Goal: Task Accomplishment & Management: Use online tool/utility

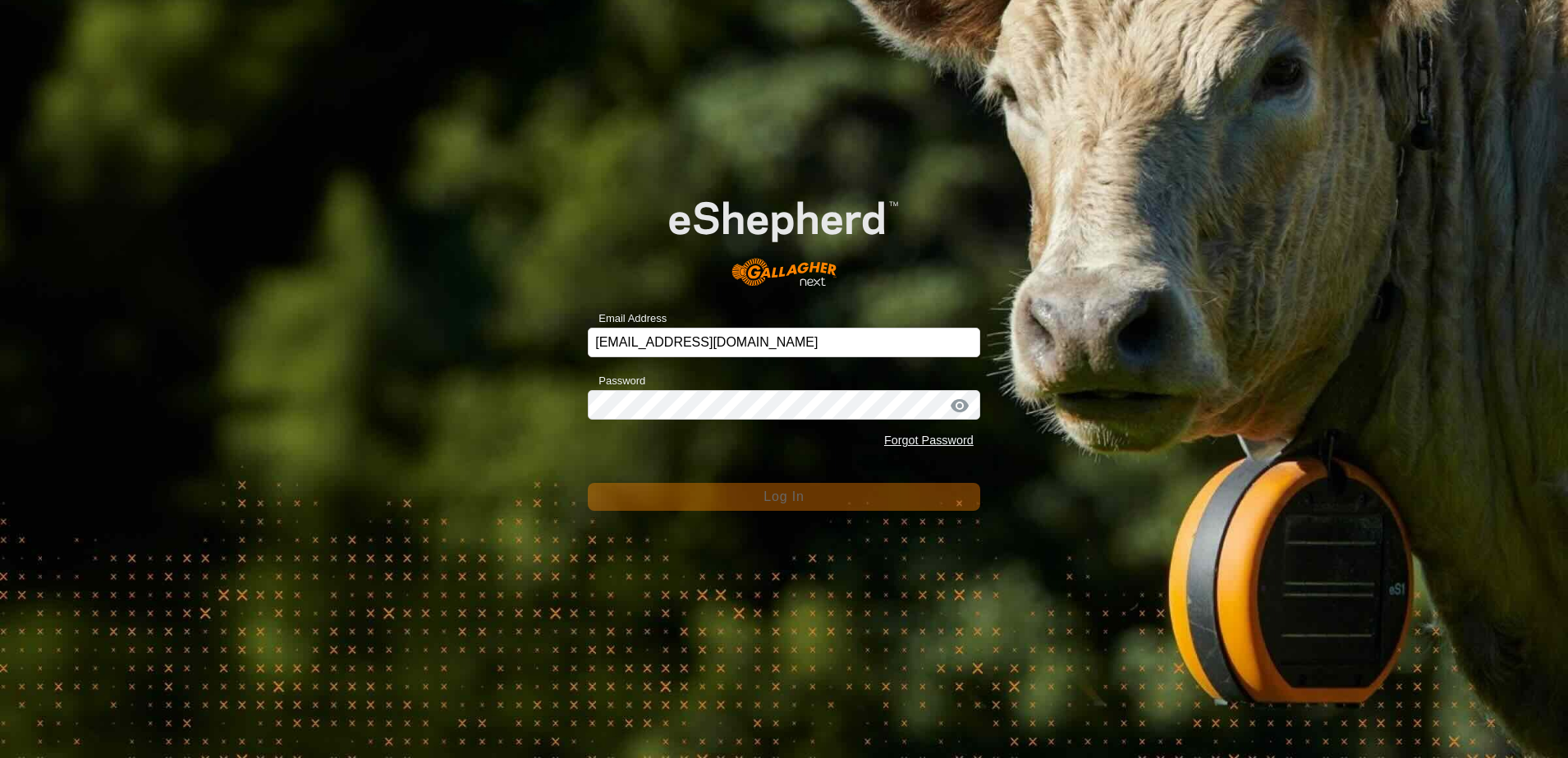
click at [449, 407] on div "Email Address [EMAIL_ADDRESS][DOMAIN_NAME] Password Forgot Password Log In" at bounding box center [784, 379] width 1568 height 758
click at [435, 351] on div "Email Address [EMAIL_ADDRESS][DOMAIN_NAME] Password Forgot Password Log In" at bounding box center [784, 379] width 1568 height 758
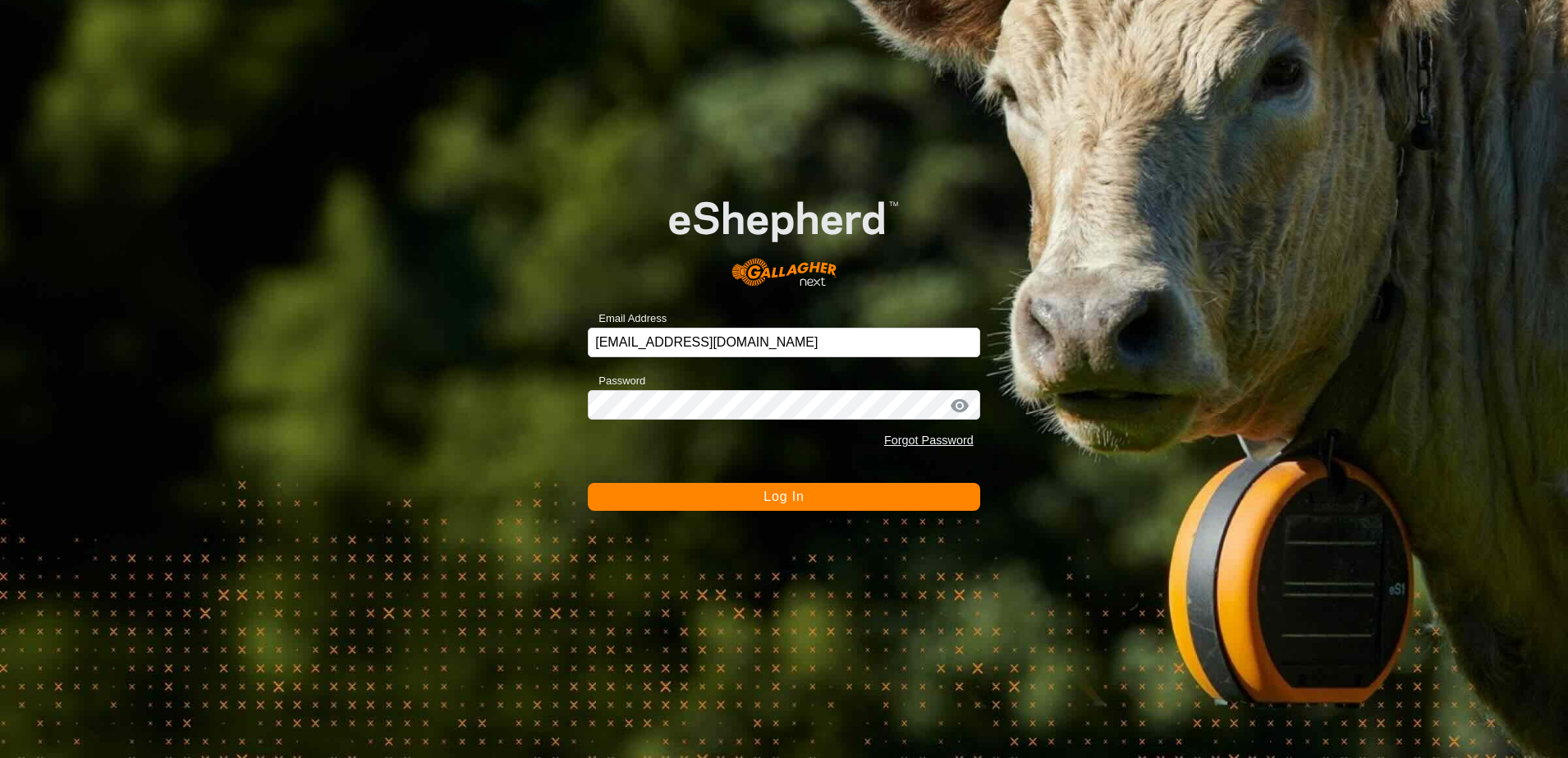
click at [701, 498] on button "Log In" at bounding box center [784, 496] width 392 height 28
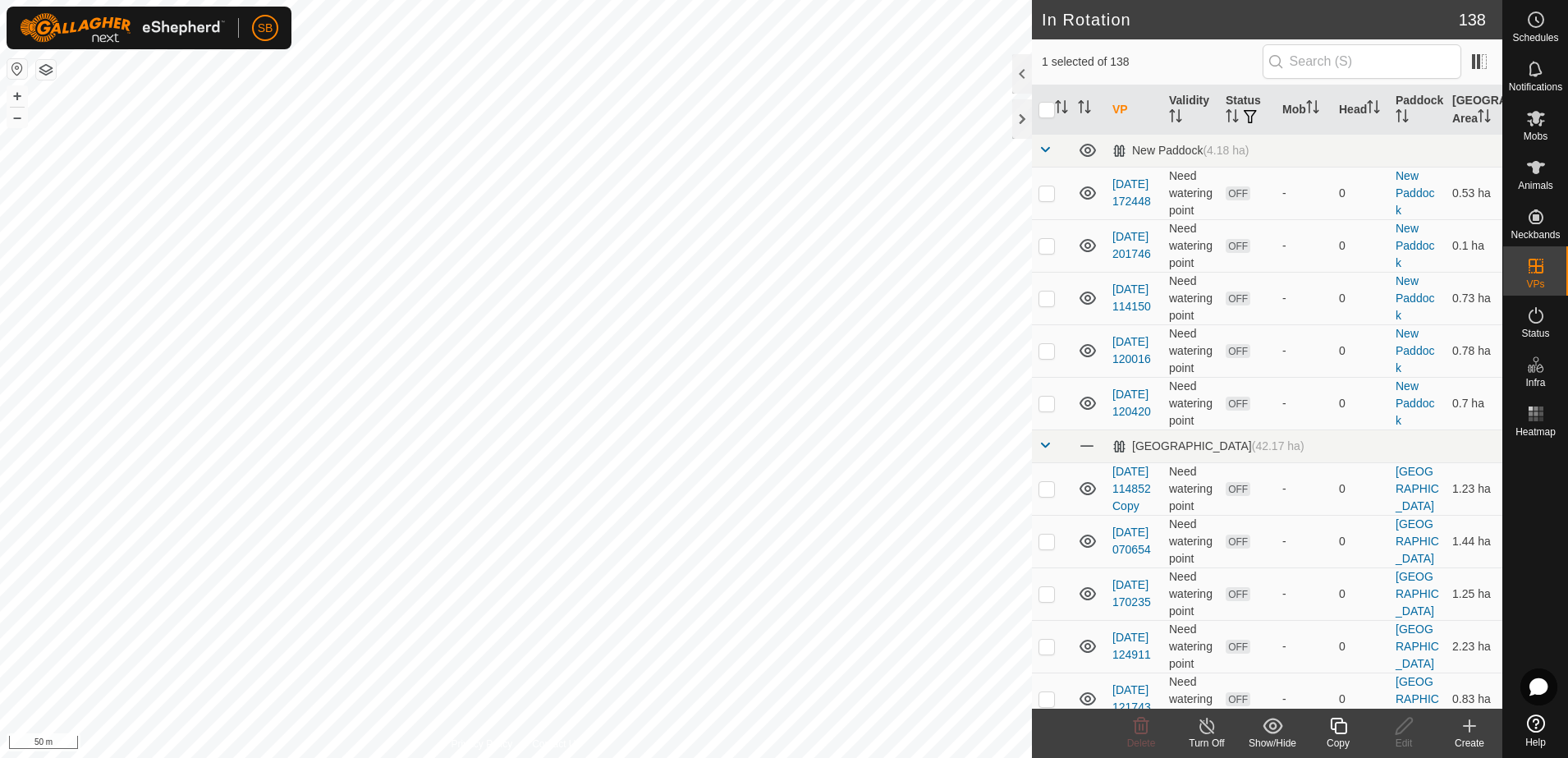
click at [1343, 729] on icon at bounding box center [1338, 725] width 21 height 20
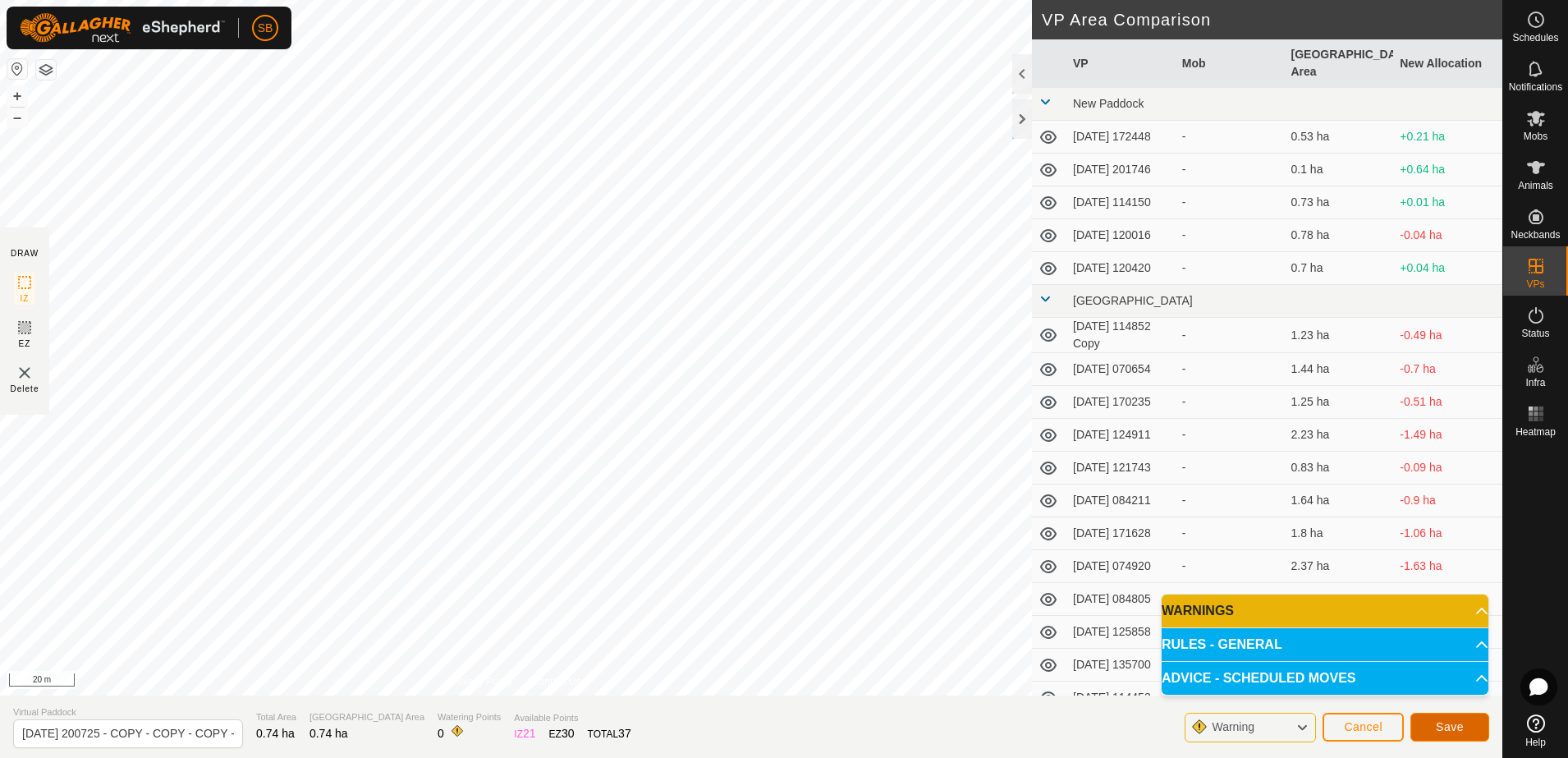
click at [1457, 727] on span "Save" at bounding box center [1449, 726] width 28 height 13
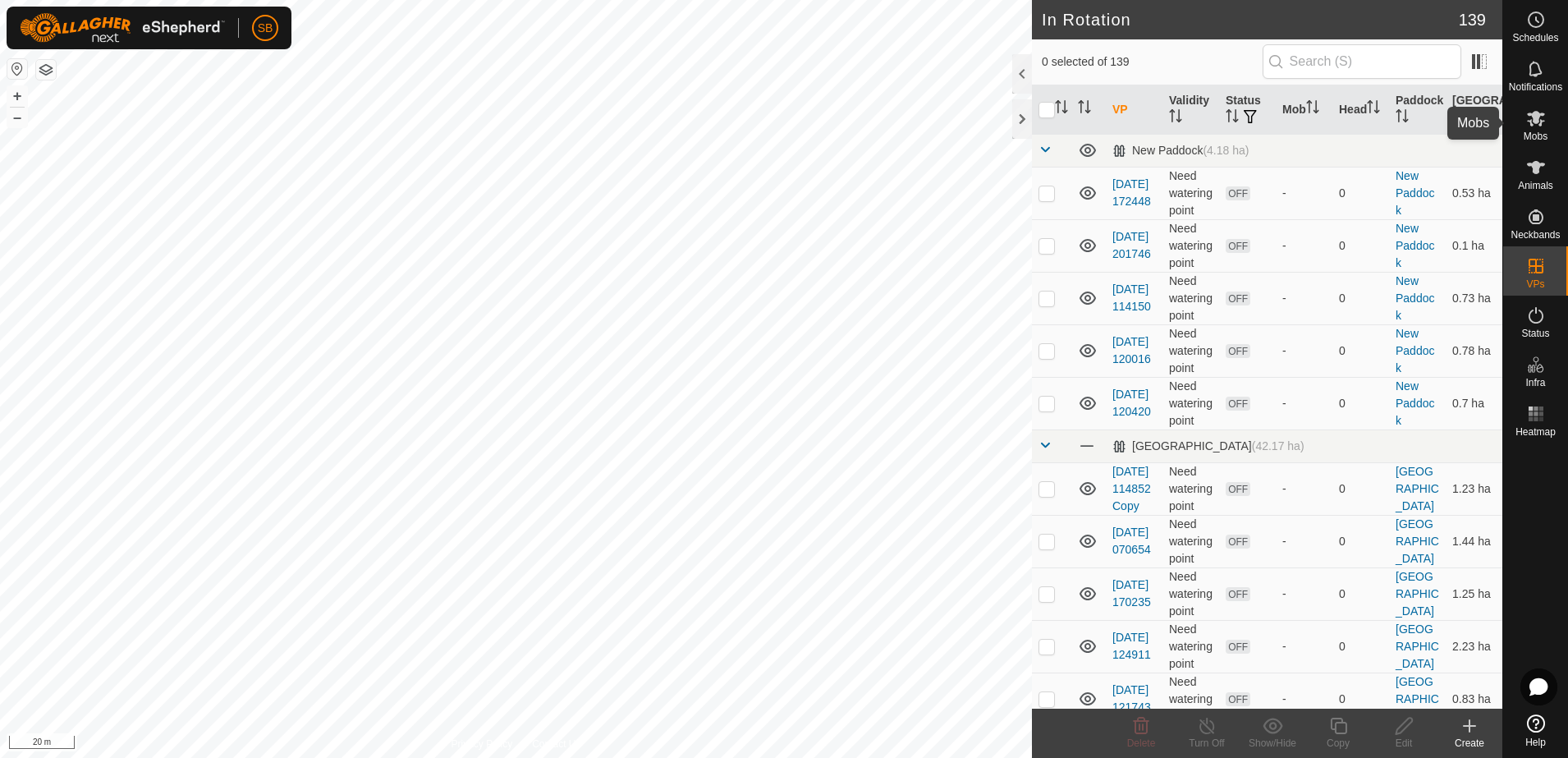
click at [1541, 123] on icon at bounding box center [1535, 119] width 18 height 16
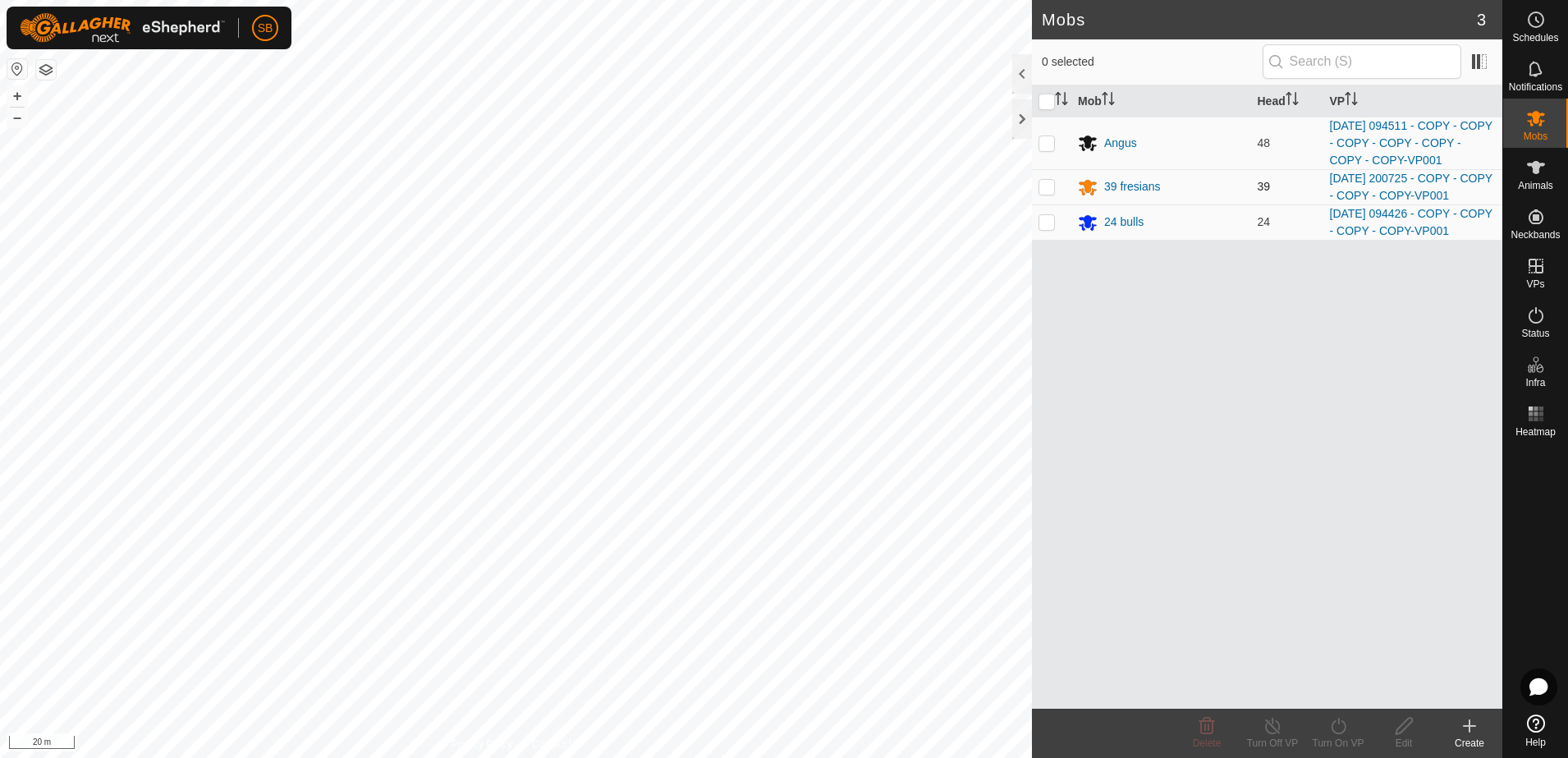
click at [1048, 184] on p-checkbox at bounding box center [1047, 186] width 17 height 13
checkbox input "true"
click at [1343, 729] on icon at bounding box center [1338, 725] width 21 height 20
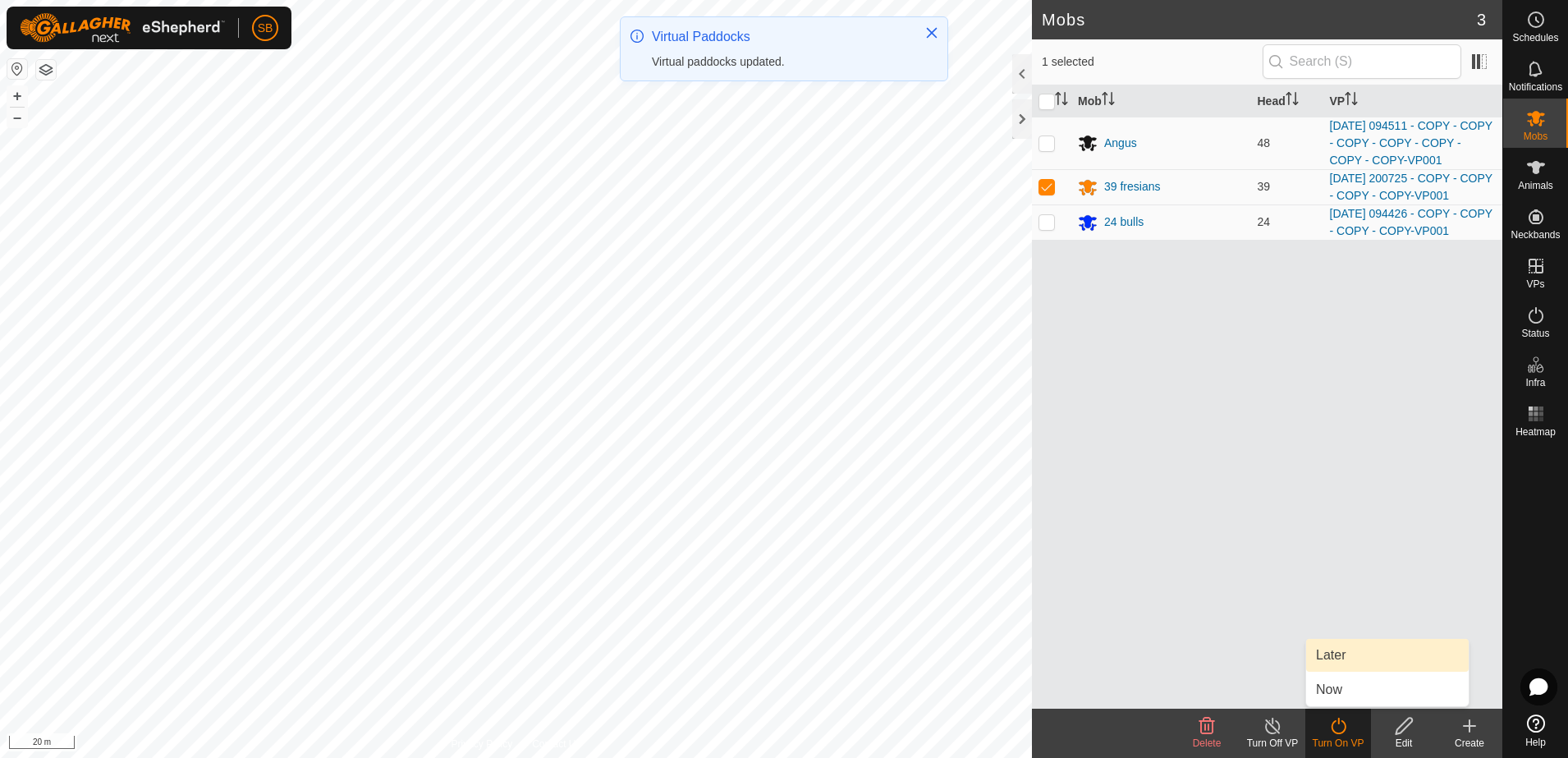
click at [1364, 662] on link "Later" at bounding box center [1387, 654] width 163 height 33
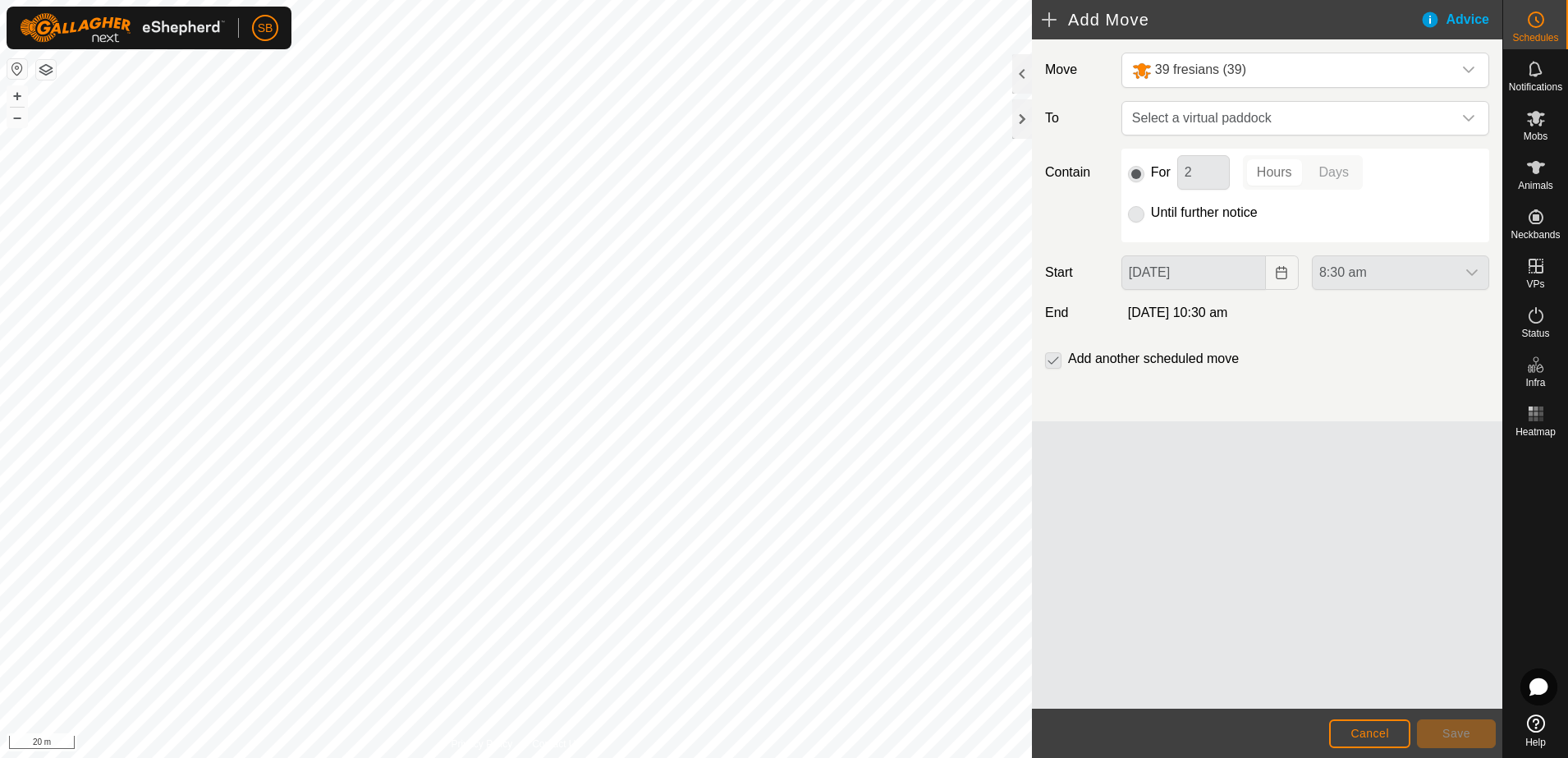
click at [1136, 220] on p-radiobutton at bounding box center [1136, 212] width 17 height 20
click at [1379, 117] on span "Select a virtual paddock" at bounding box center [1289, 118] width 327 height 33
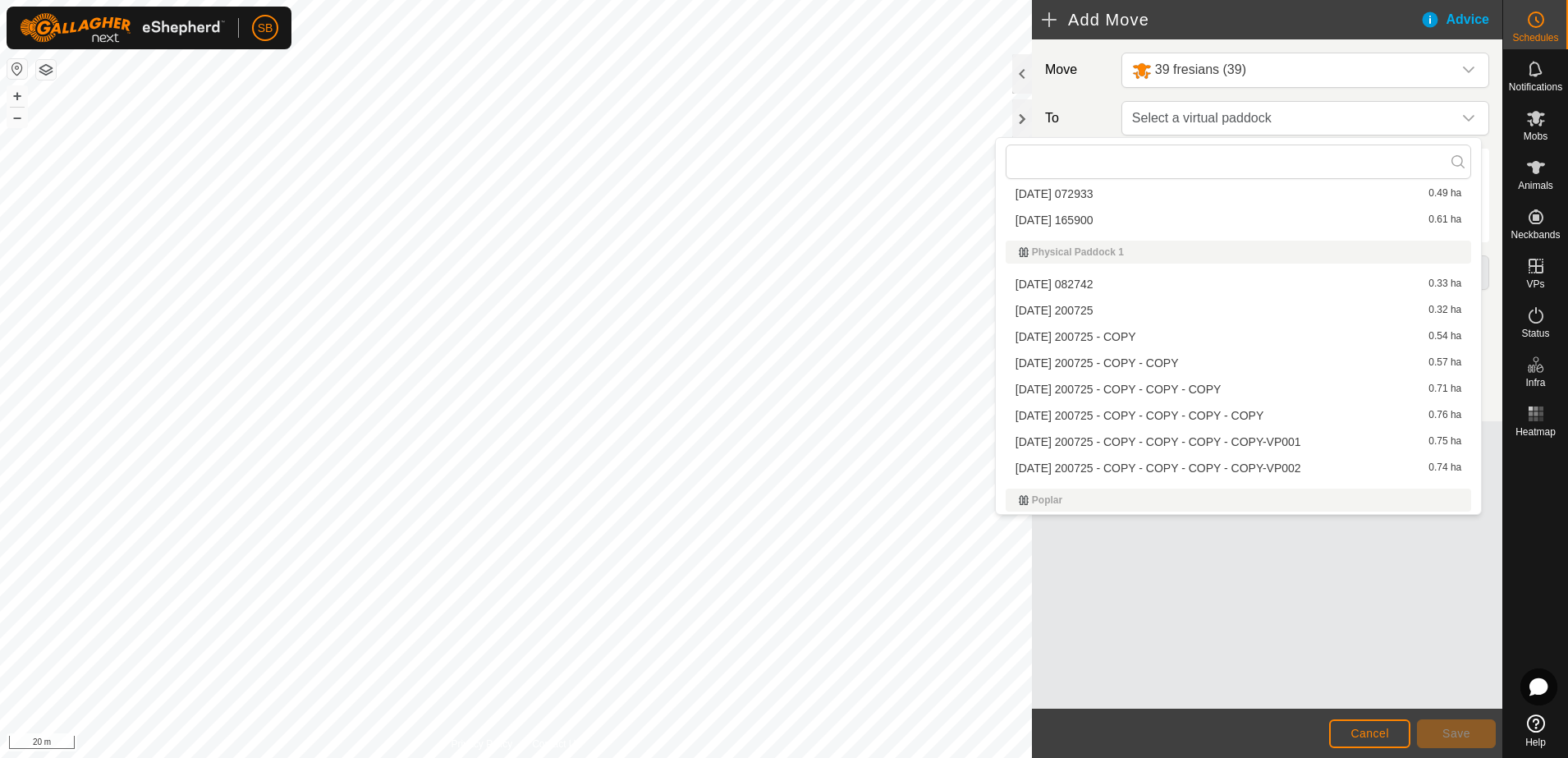
scroll to position [2741, 0]
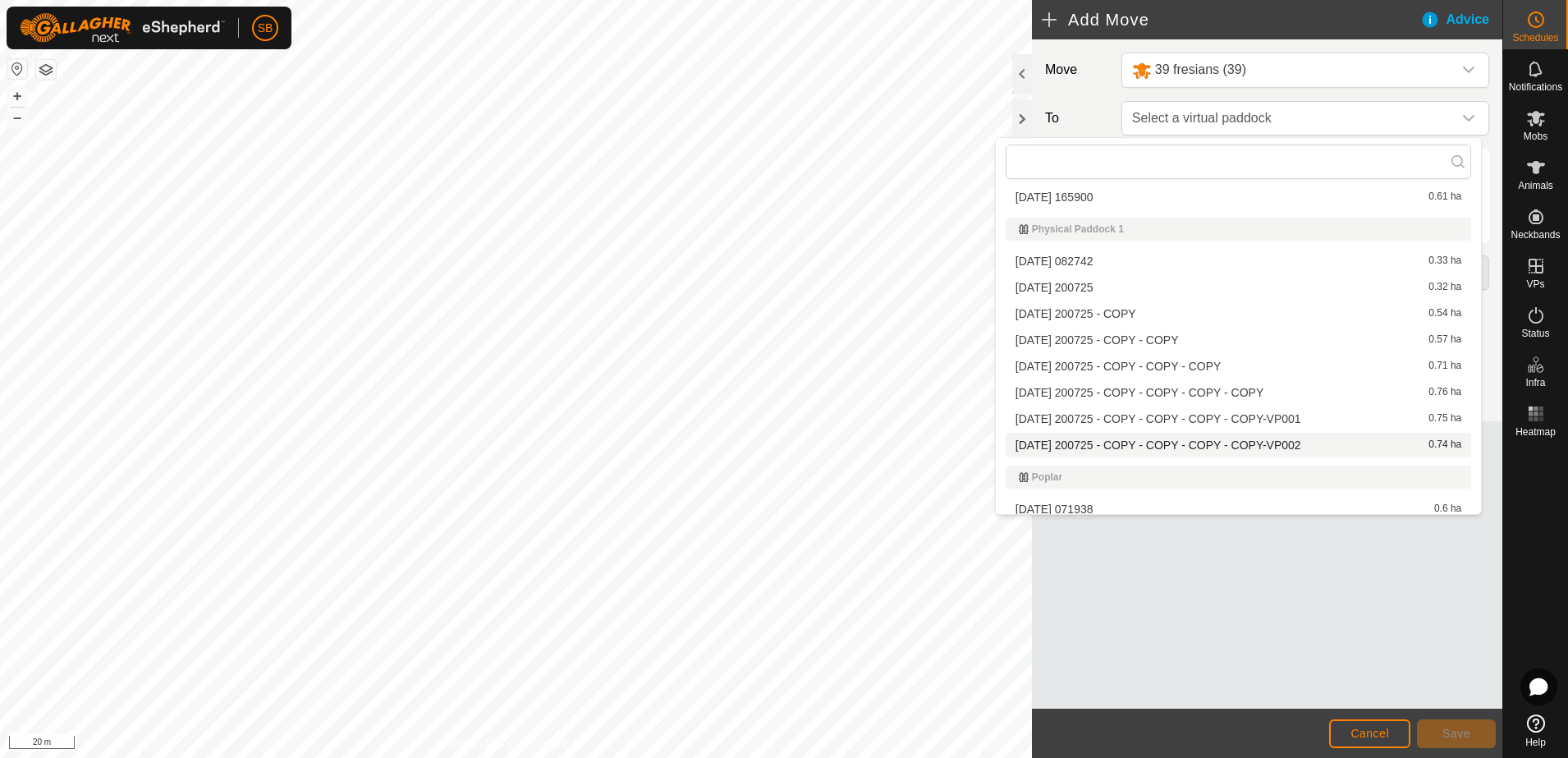
click at [1296, 448] on li "[DATE] 200725 - COPY - COPY - COPY - COPY-VP002 0.74 ha" at bounding box center [1238, 445] width 465 height 24
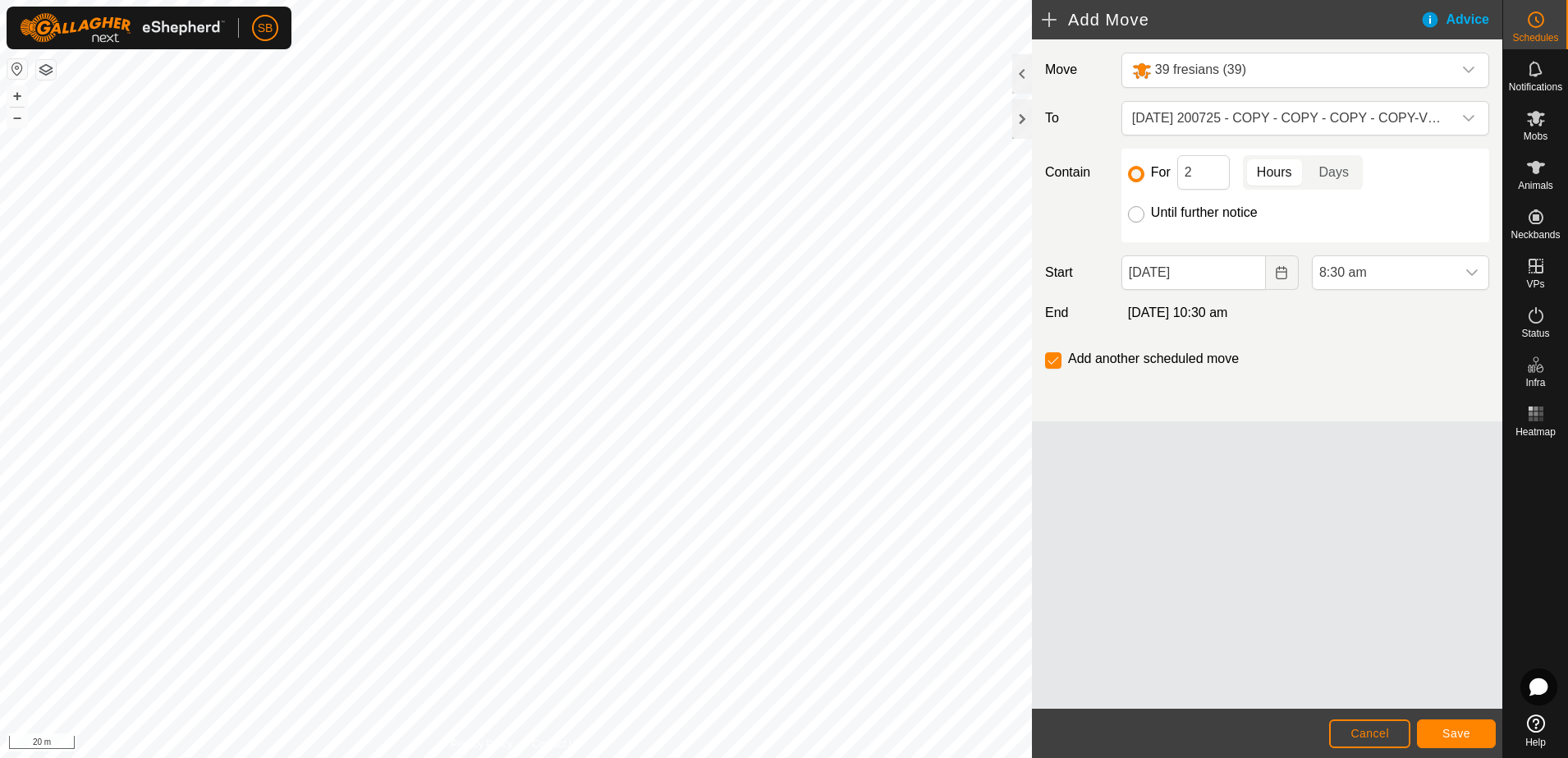
click at [1139, 214] on input "Until further notice" at bounding box center [1136, 214] width 17 height 17
radio input "true"
checkbox input "false"
click at [1335, 175] on p-togglebutton "Days" at bounding box center [1333, 172] width 57 height 35
click at [1136, 220] on input "Until further notice" at bounding box center [1136, 214] width 17 height 17
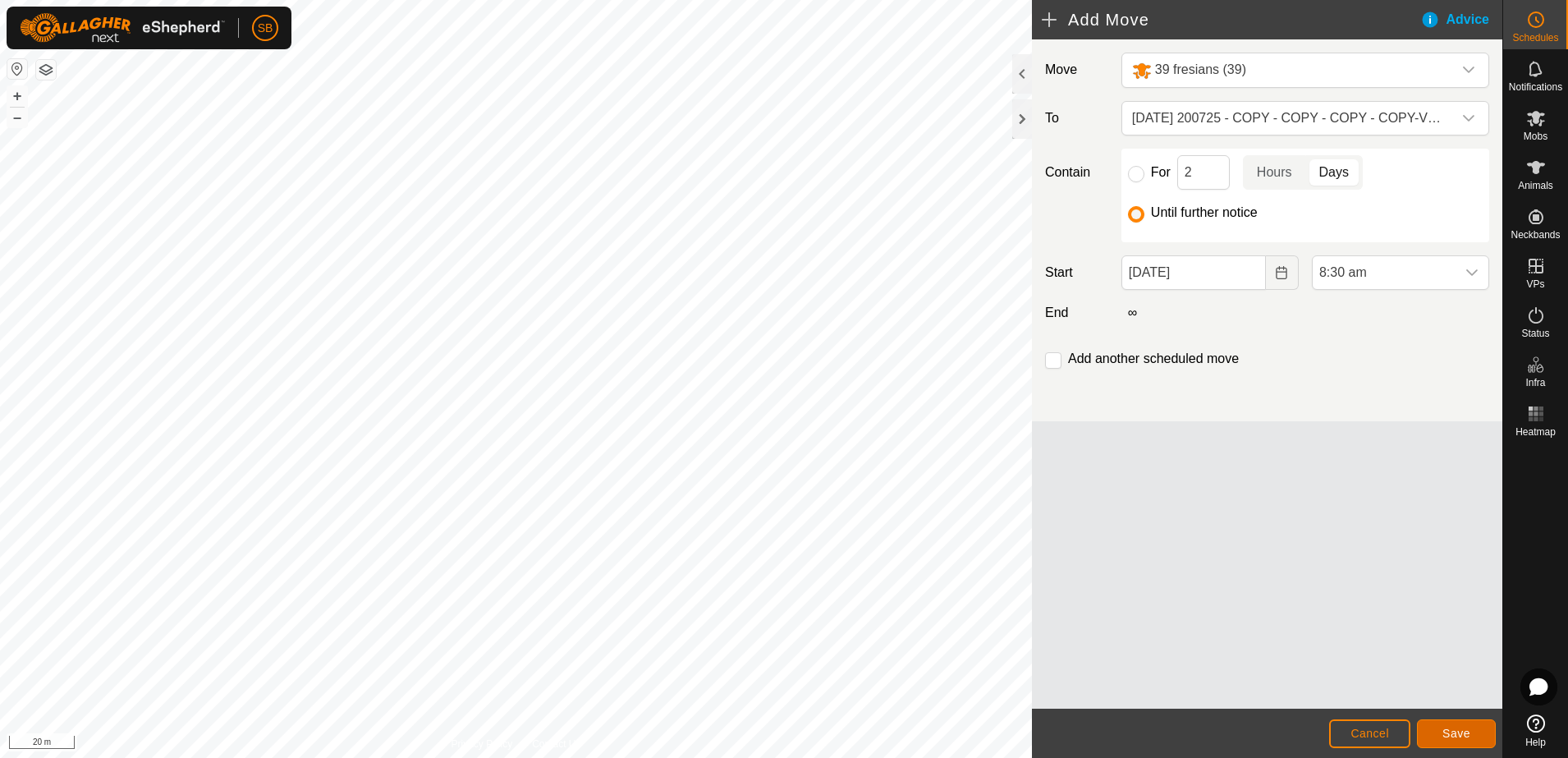
click at [1462, 726] on span "Save" at bounding box center [1456, 733] width 28 height 13
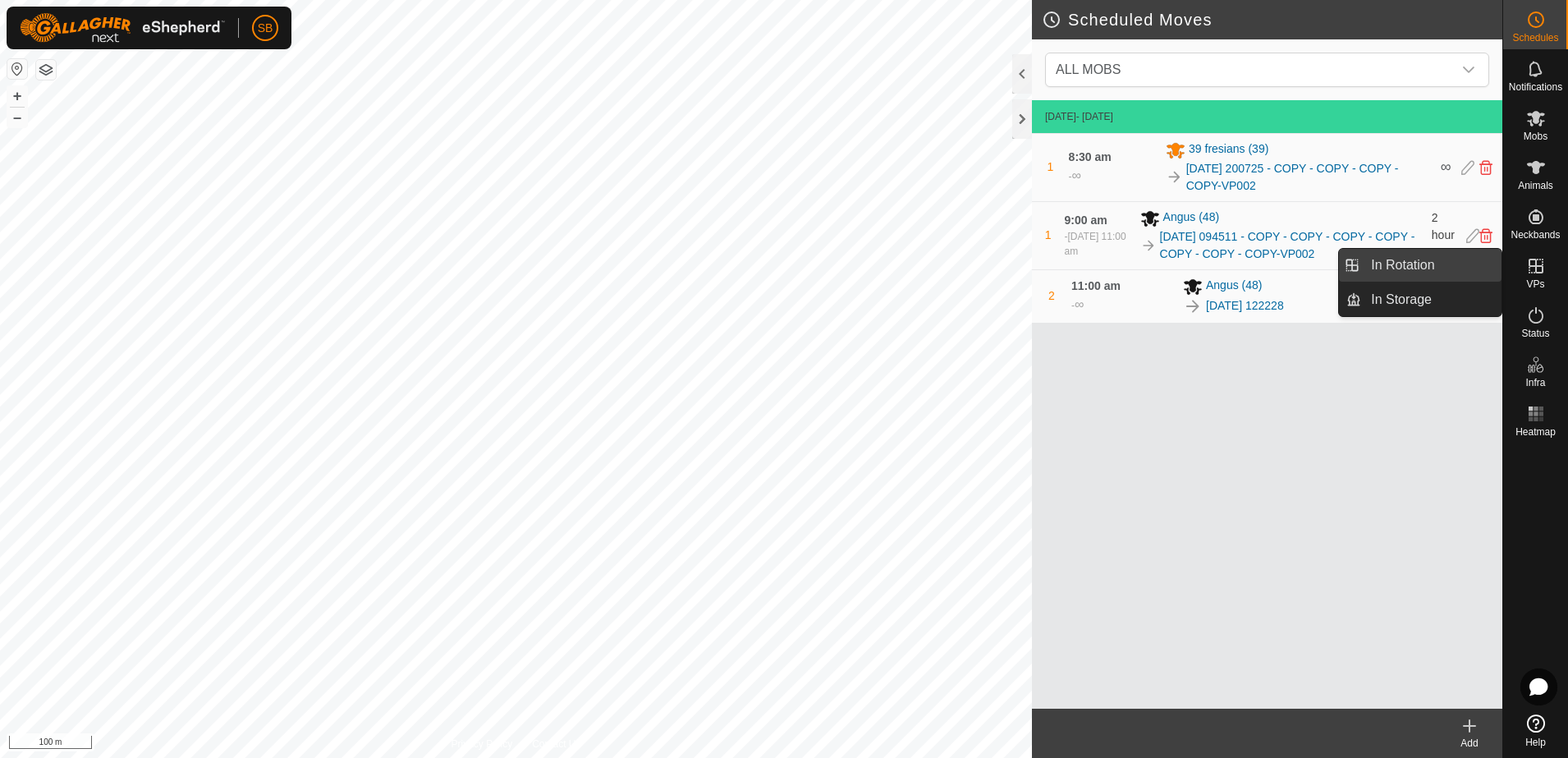
click at [1448, 267] on link "In Rotation" at bounding box center [1431, 265] width 140 height 33
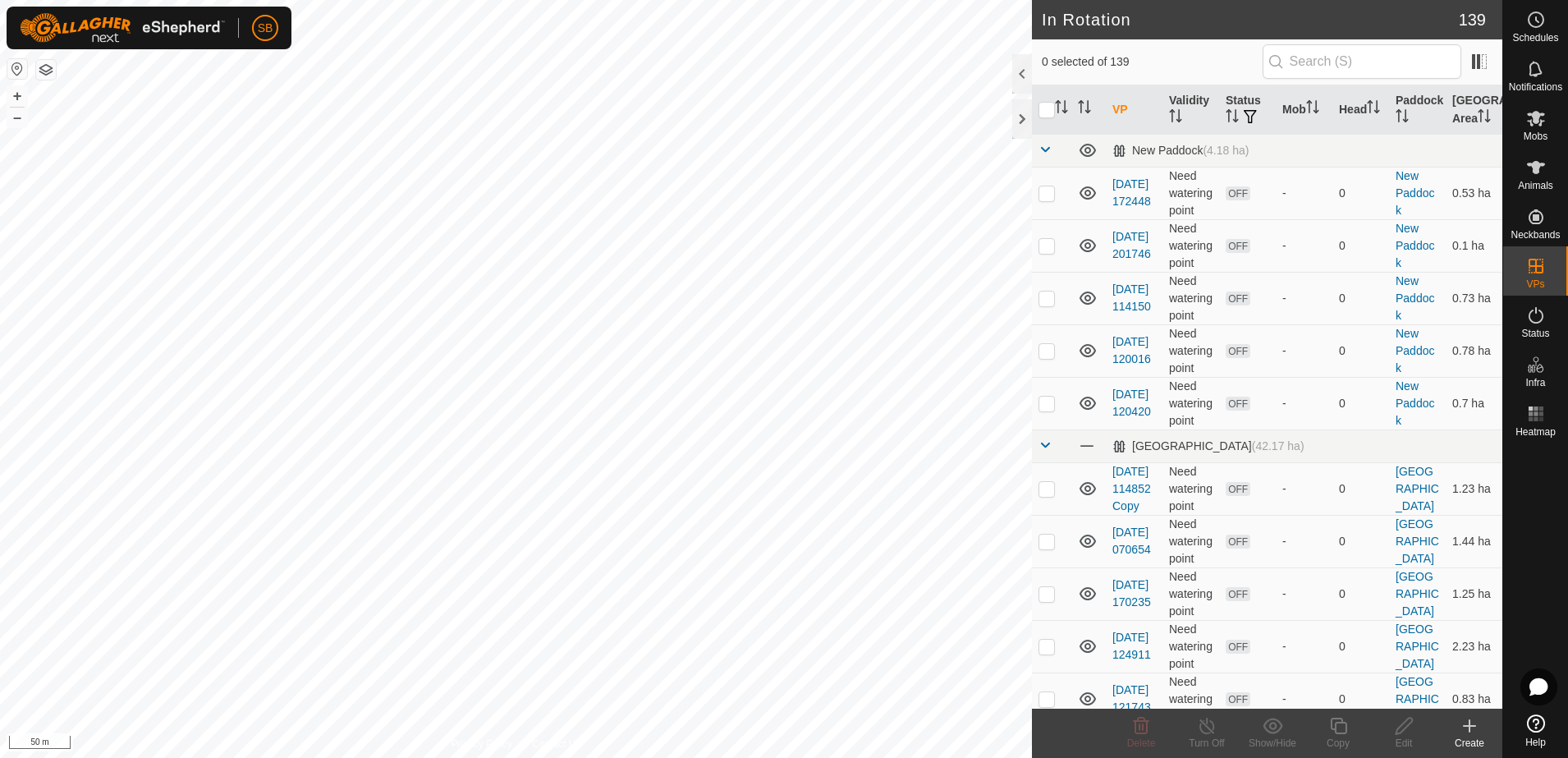
checkbox input "true"
click at [1337, 730] on icon at bounding box center [1338, 725] width 21 height 20
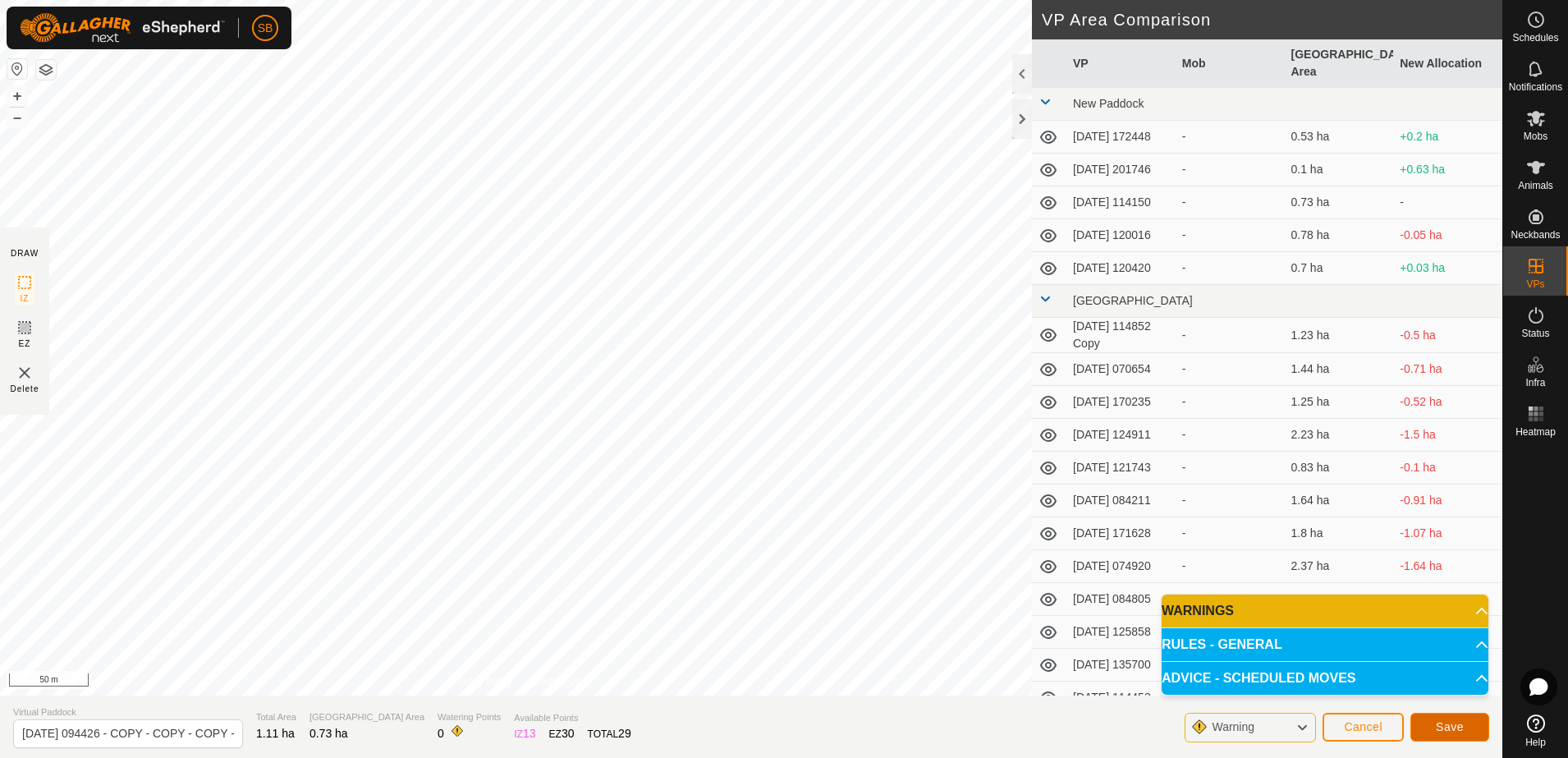
click at [1450, 716] on button "Save" at bounding box center [1449, 726] width 78 height 29
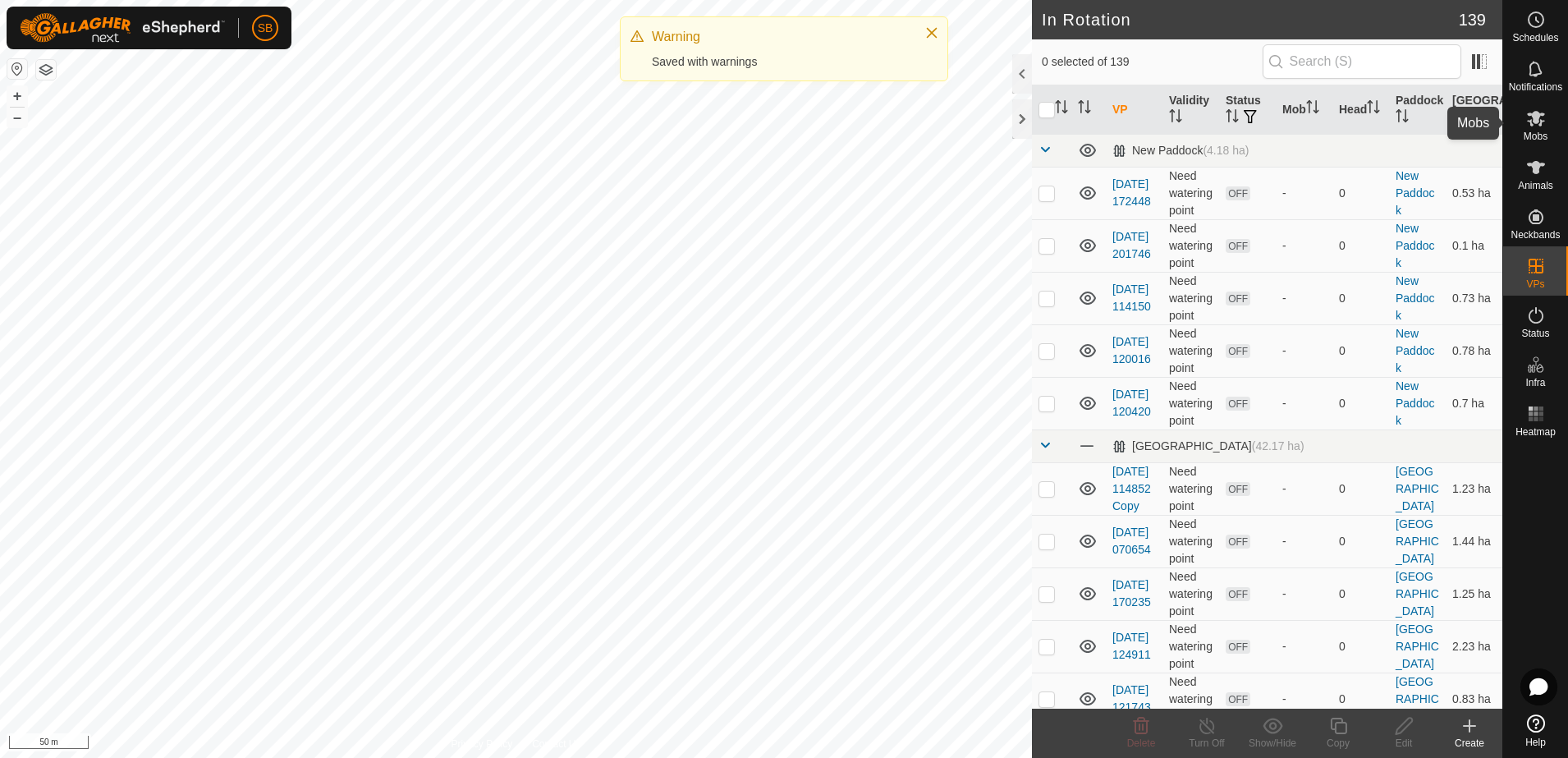
click at [1545, 129] on es-mob-svg-icon at bounding box center [1536, 118] width 30 height 26
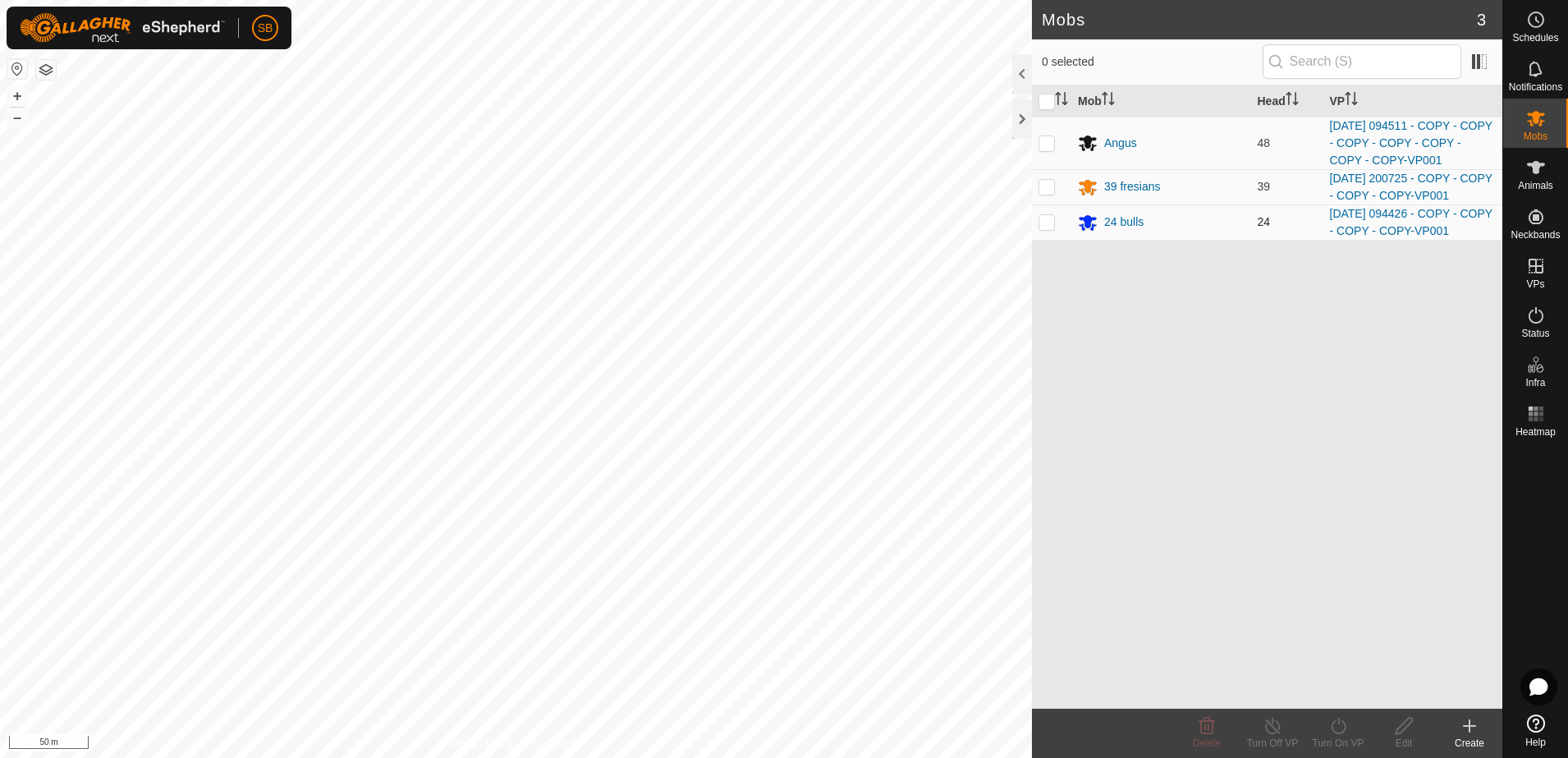
click at [1048, 223] on p-checkbox at bounding box center [1047, 222] width 17 height 13
checkbox input "true"
click at [1342, 734] on icon at bounding box center [1338, 725] width 21 height 20
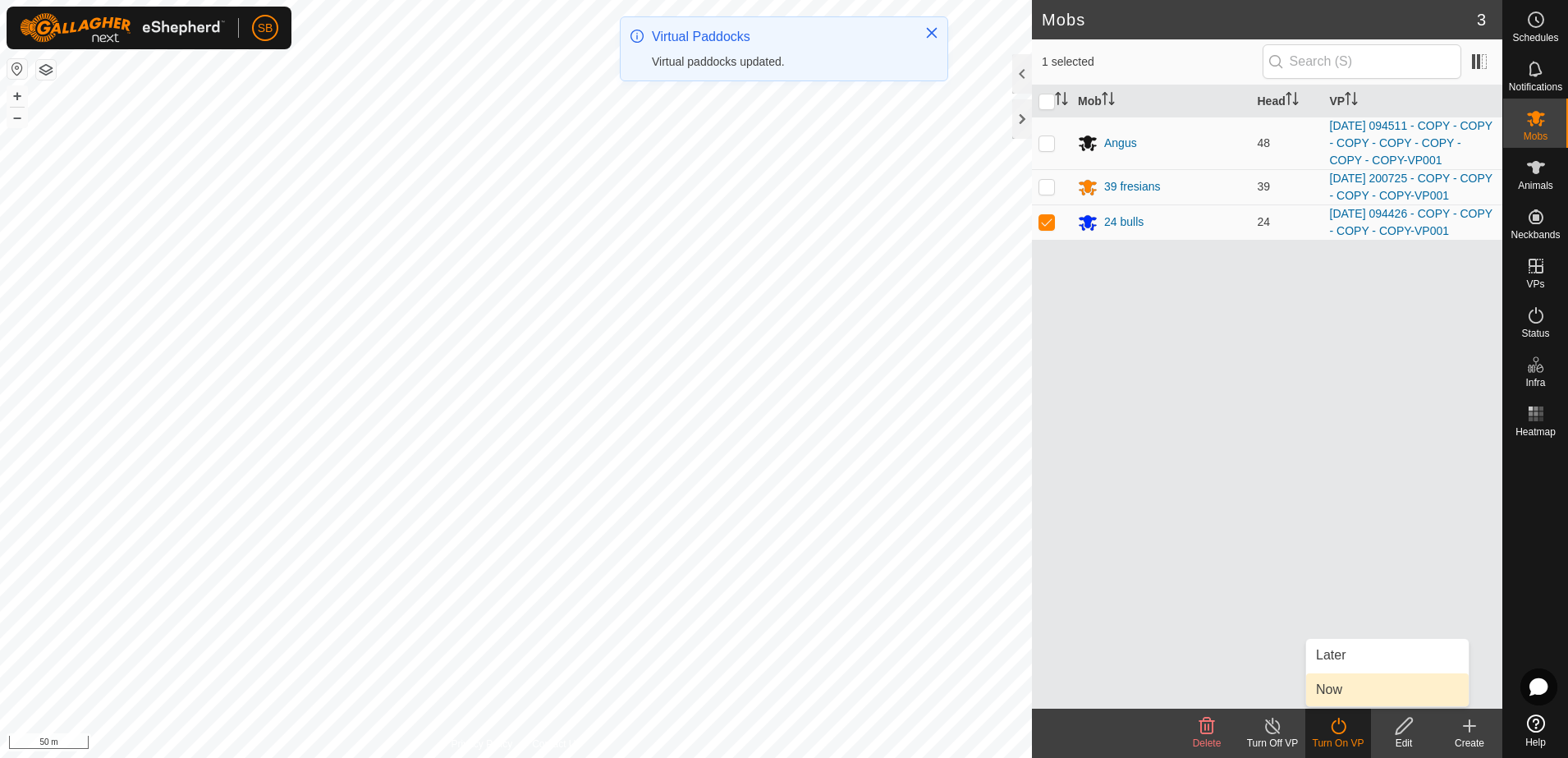
click at [1347, 686] on link "Now" at bounding box center [1387, 689] width 163 height 33
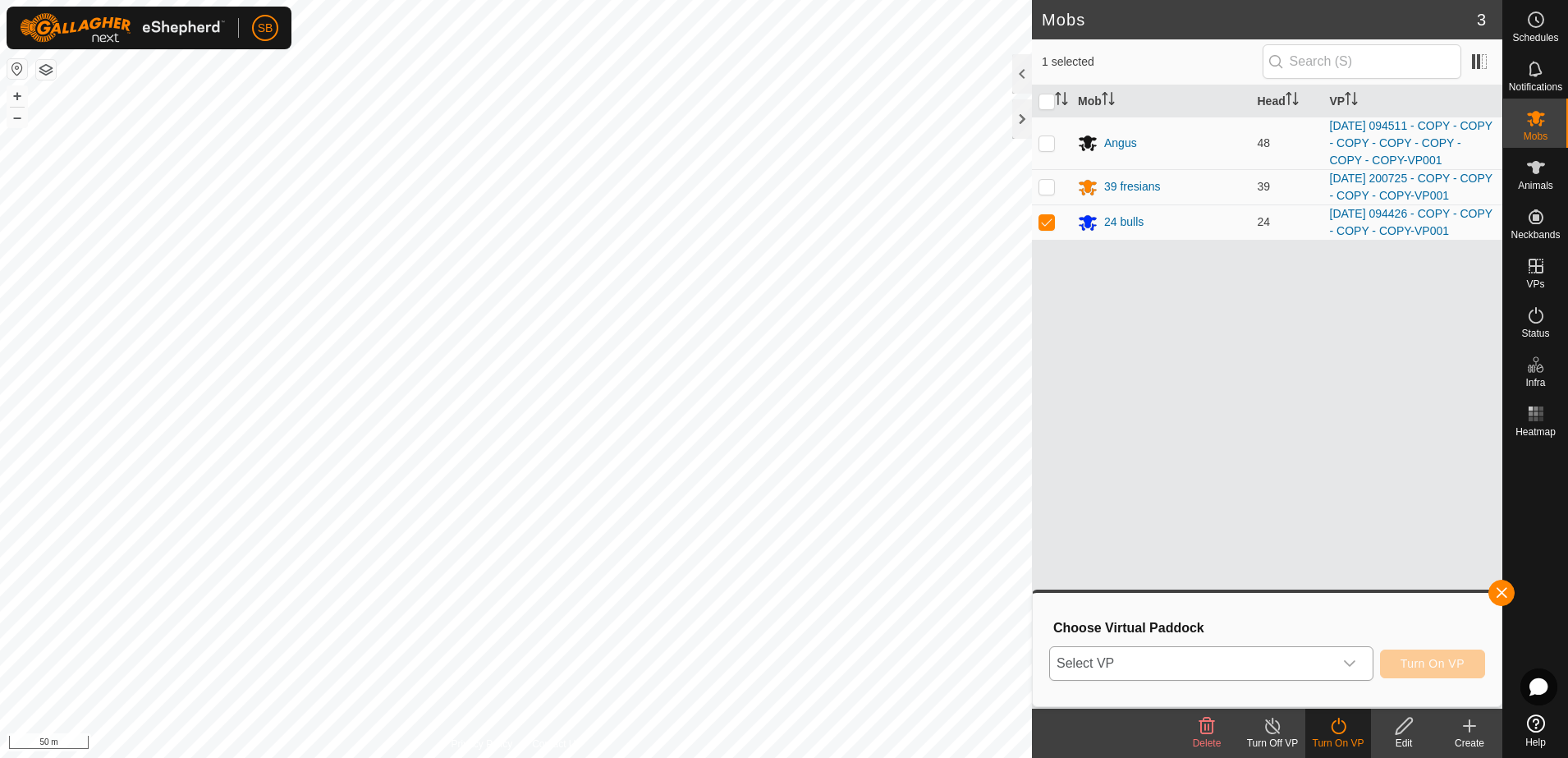
click at [1346, 667] on icon "dropdown trigger" at bounding box center [1349, 664] width 13 height 13
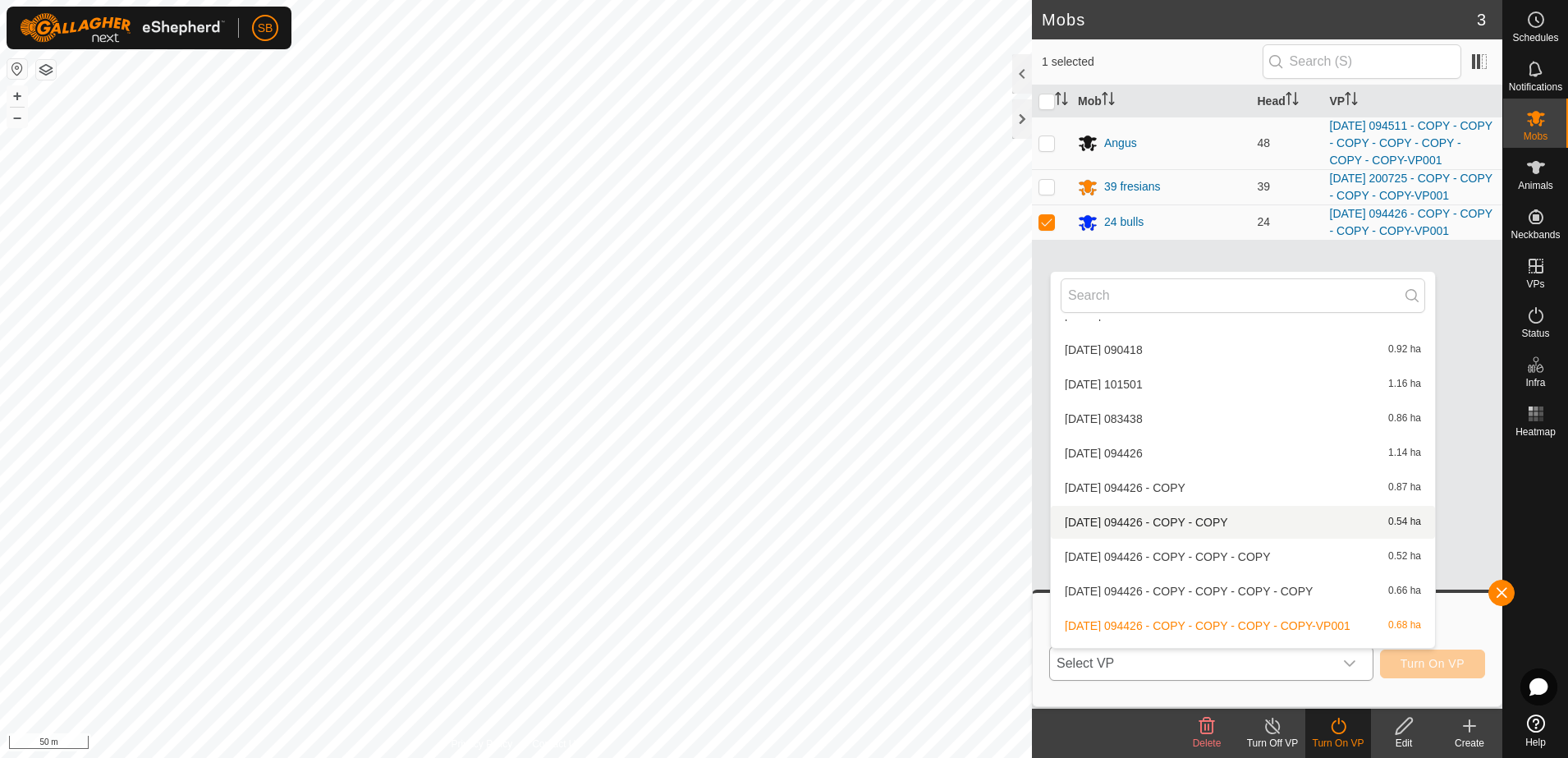
scroll to position [4761, 0]
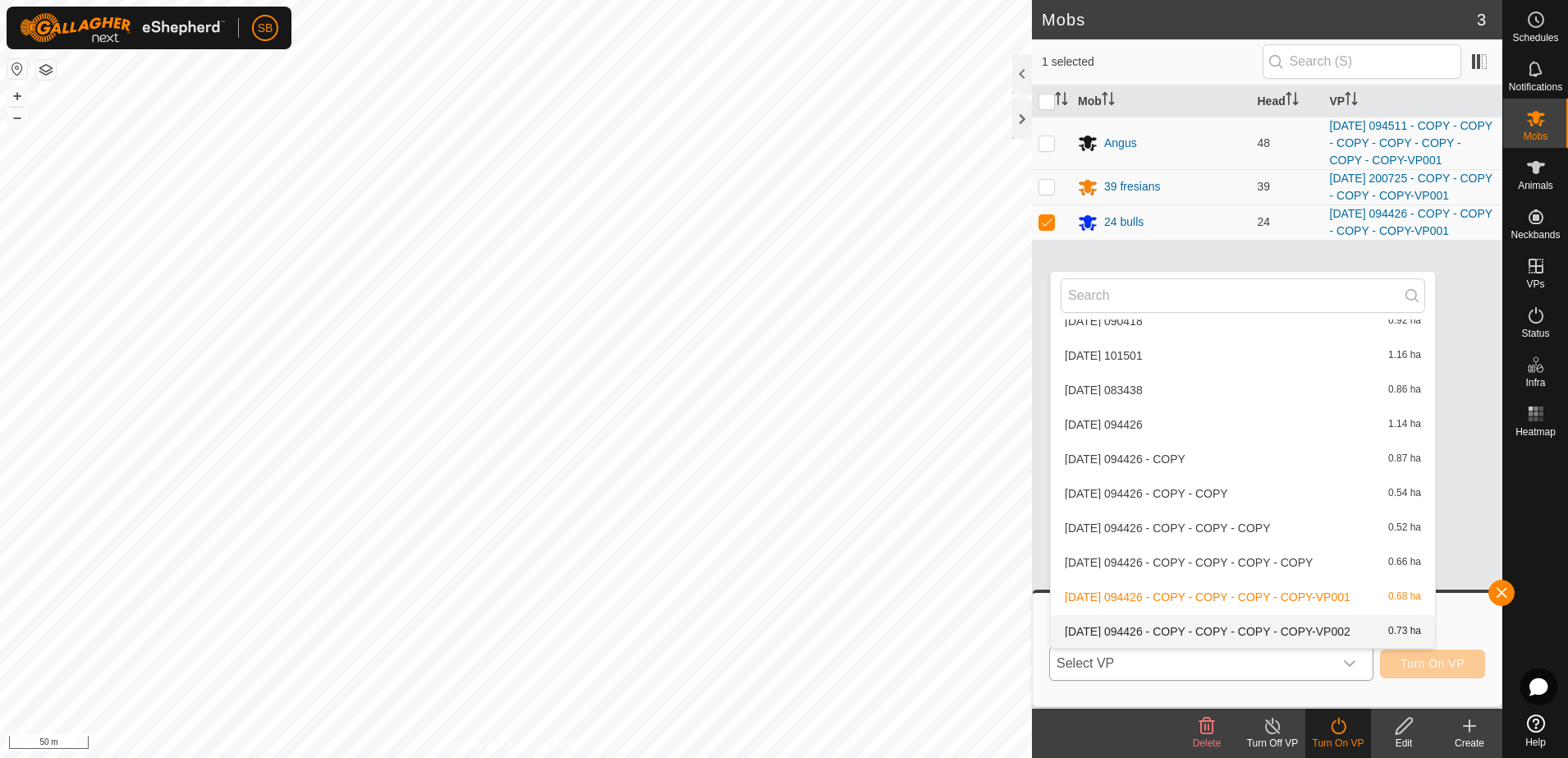
click at [1231, 626] on li "[DATE] 094426 - COPY - COPY - COPY - COPY-VP002 0.73 ha" at bounding box center [1242, 631] width 384 height 33
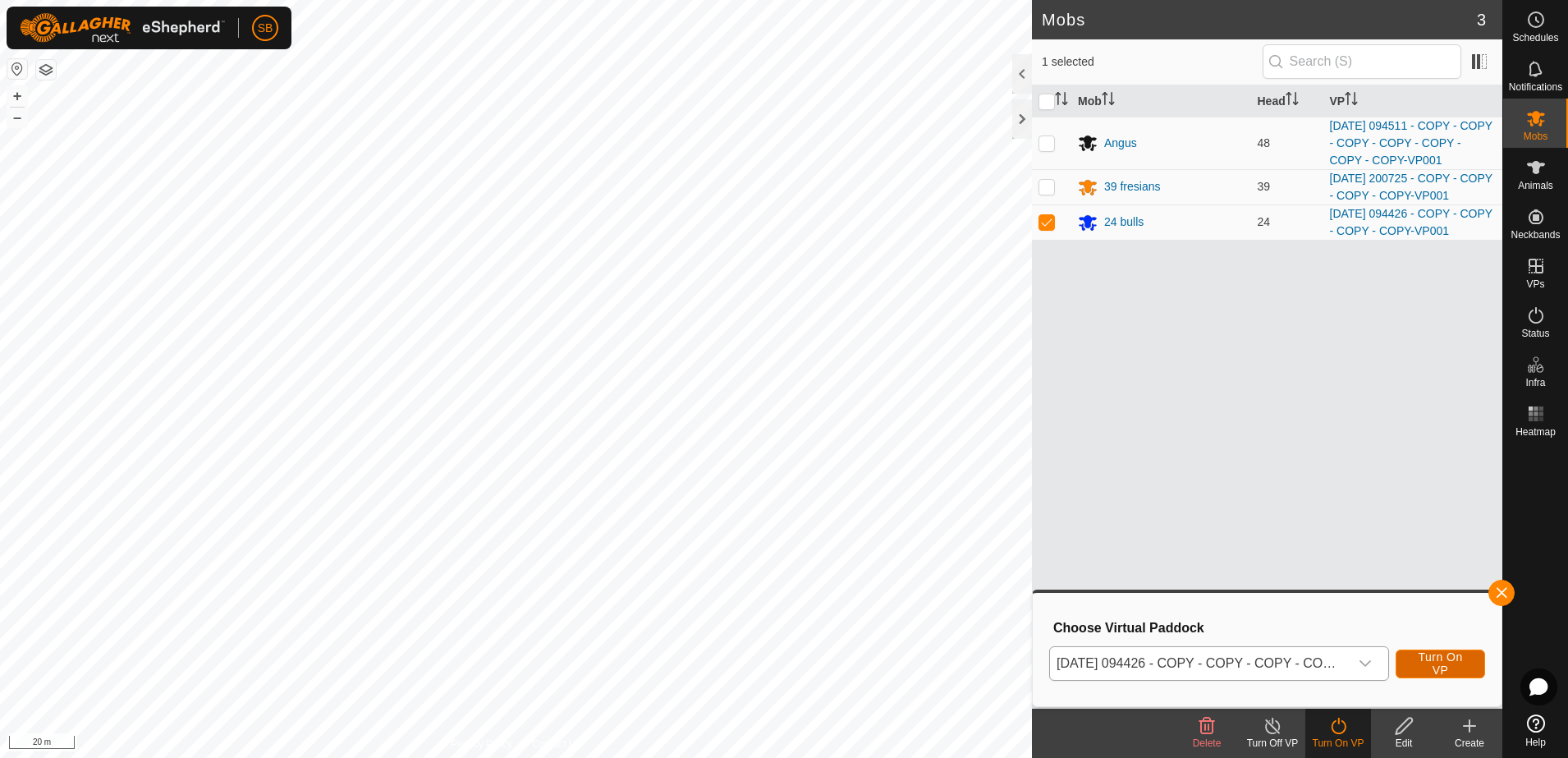
click at [1441, 664] on span "Turn On VP" at bounding box center [1440, 664] width 49 height 26
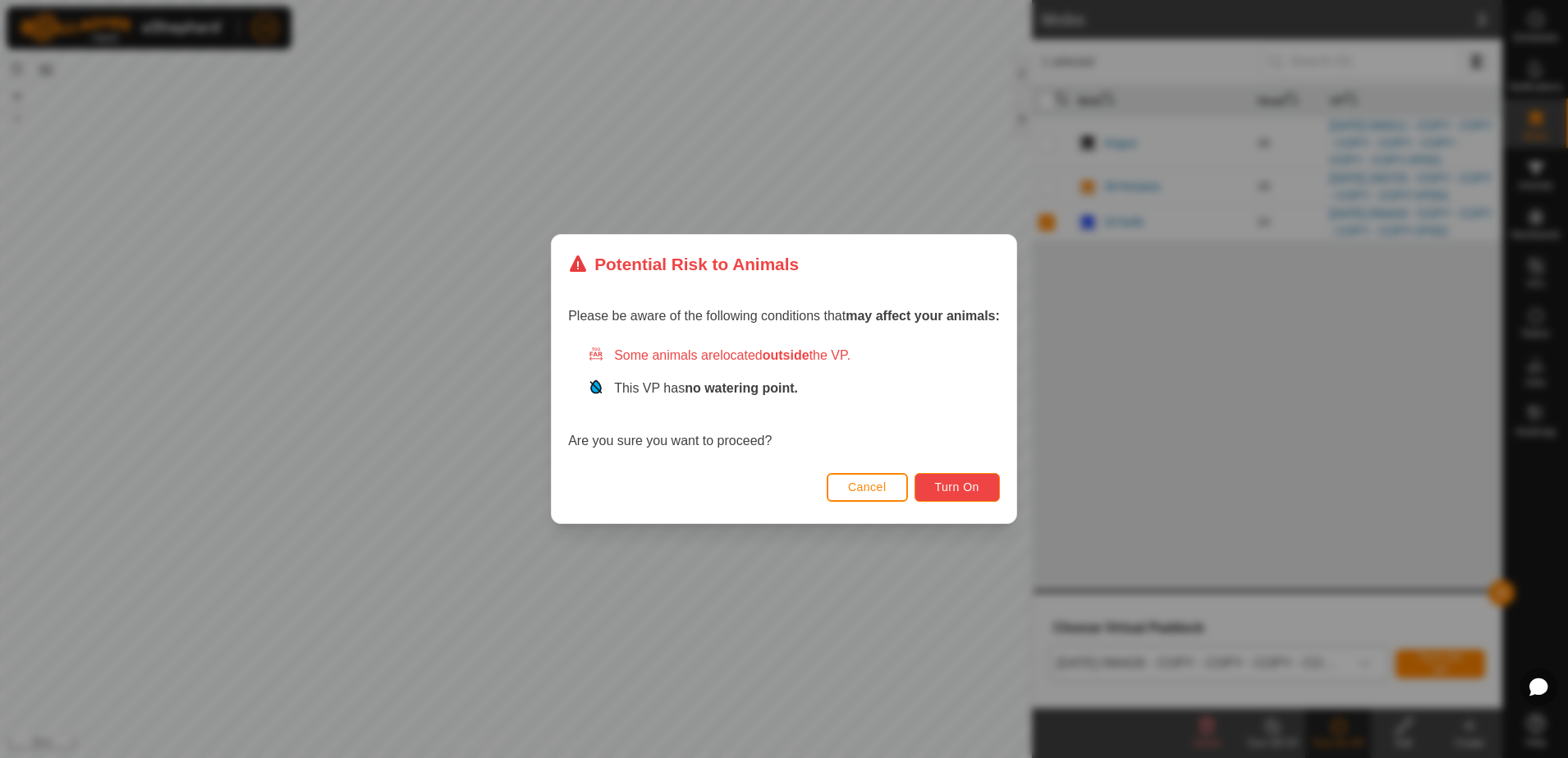
click at [937, 485] on span "Turn On" at bounding box center [956, 487] width 44 height 13
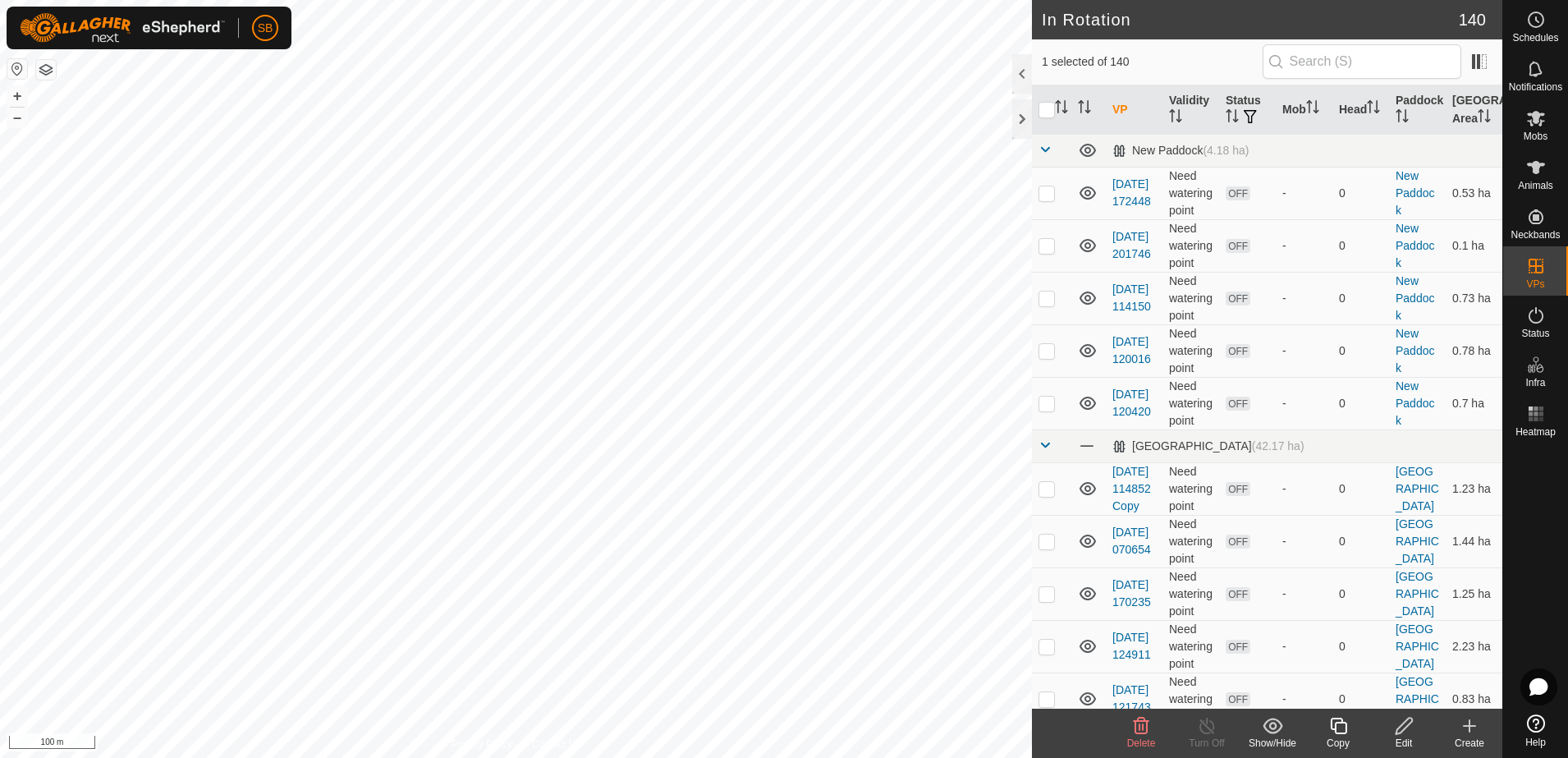
checkbox input "false"
checkbox input "true"
checkbox input "false"
